Goal: Find specific page/section: Find specific page/section

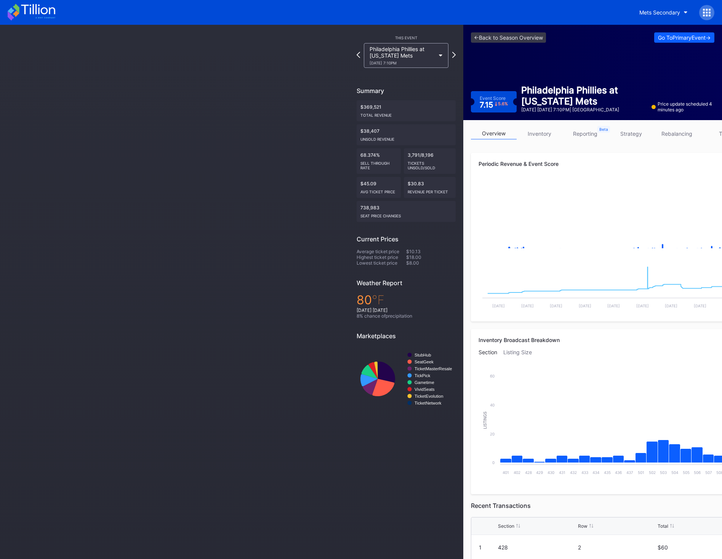
click at [42, 10] on icon at bounding box center [38, 9] width 34 height 10
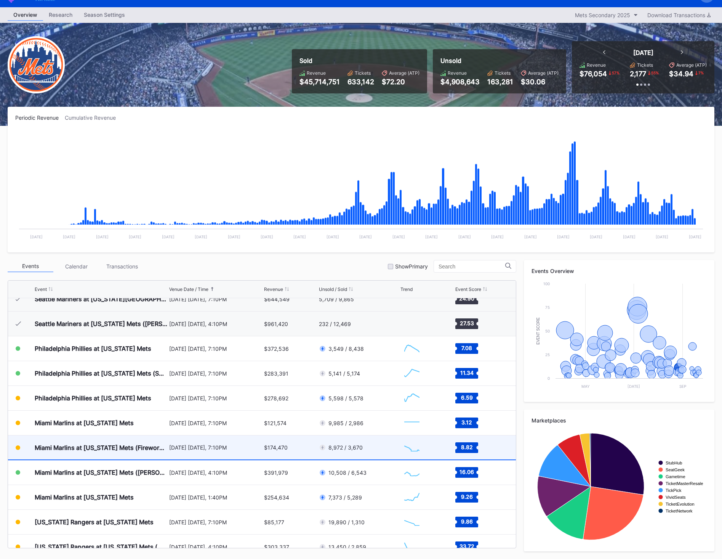
scroll to position [1509, 0]
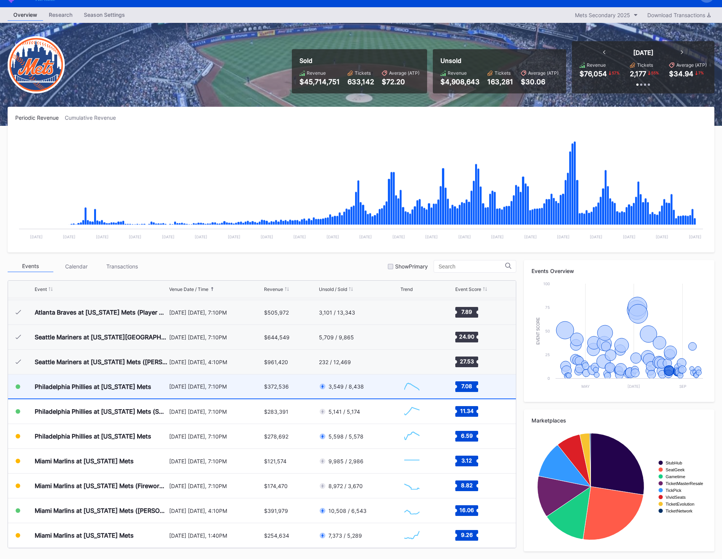
click at [125, 390] on div "Philadelphia Phillies at [US_STATE] Mets" at bounding box center [93, 387] width 117 height 8
